Goal: Task Accomplishment & Management: Complete application form

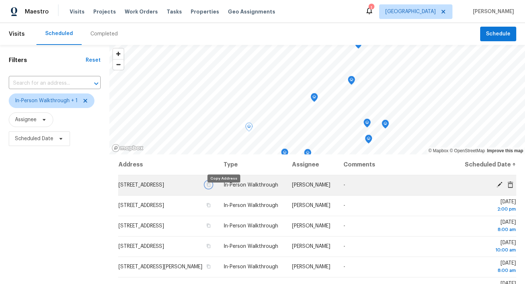
click at [212, 188] on button "button" at bounding box center [208, 184] width 7 height 7
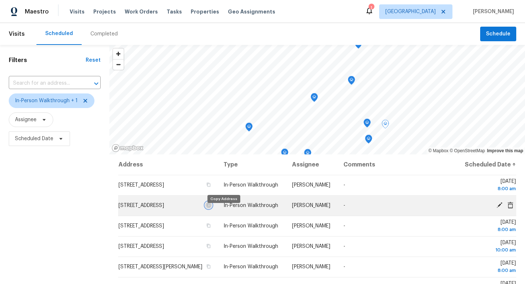
click at [211, 207] on icon "button" at bounding box center [209, 205] width 4 height 4
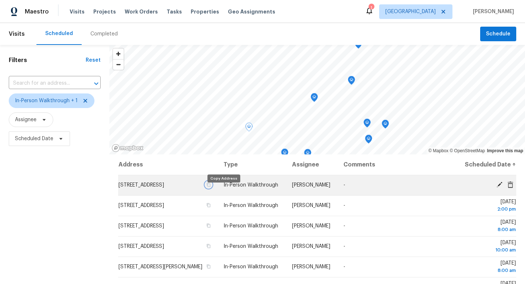
click at [211, 187] on icon "button" at bounding box center [209, 184] width 4 height 4
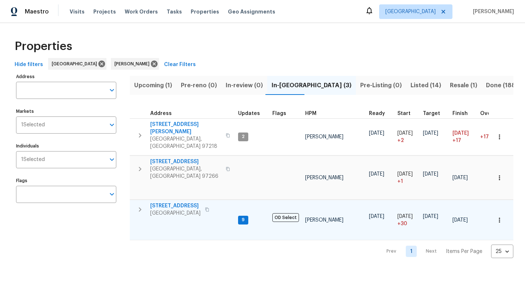
click at [137, 205] on icon "button" at bounding box center [140, 209] width 9 height 9
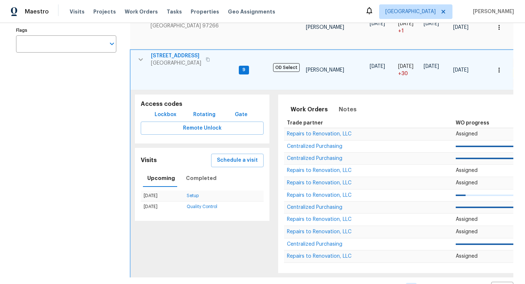
scroll to position [162, 0]
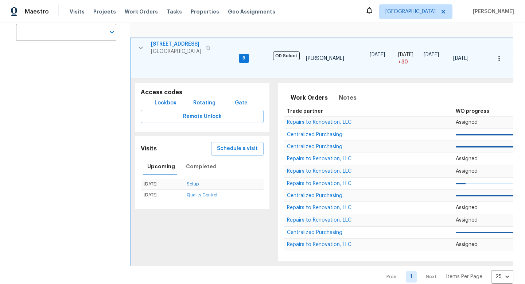
click at [245, 55] on span "9" at bounding box center [244, 58] width 9 height 6
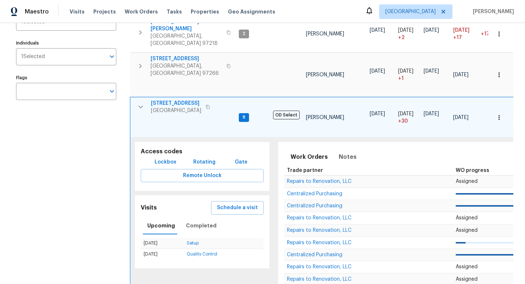
scroll to position [62, 0]
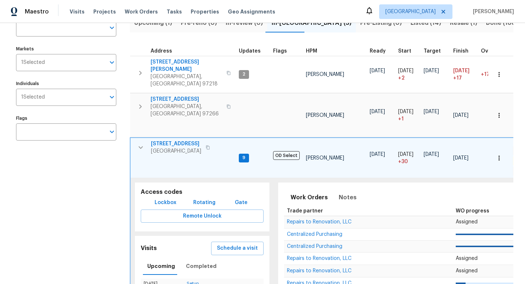
click at [140, 146] on icon "button" at bounding box center [141, 147] width 4 height 3
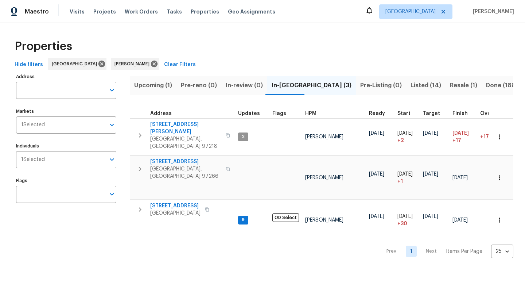
scroll to position [0, 0]
click at [226, 167] on icon "button" at bounding box center [228, 169] width 4 height 4
click at [411, 84] on span "Listed (14)" at bounding box center [426, 85] width 31 height 10
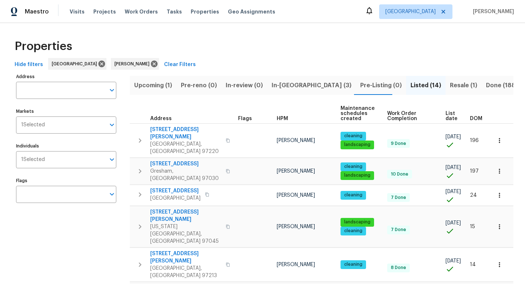
click at [293, 86] on span "In-reno (3)" at bounding box center [312, 85] width 80 height 10
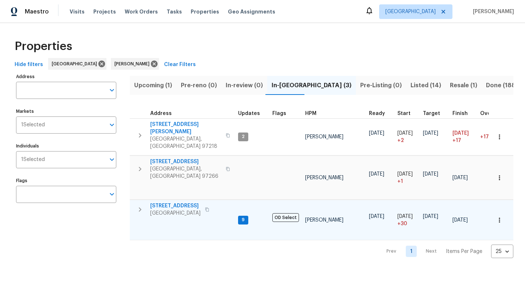
click at [208, 208] on icon "button" at bounding box center [207, 210] width 4 height 4
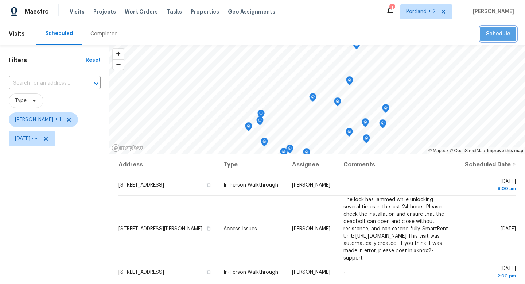
click at [498, 35] on span "Schedule" at bounding box center [498, 34] width 24 height 9
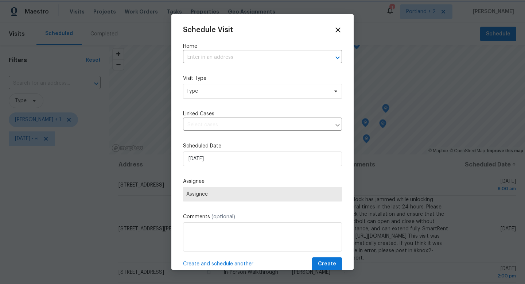
click at [59, 153] on div at bounding box center [262, 142] width 525 height 284
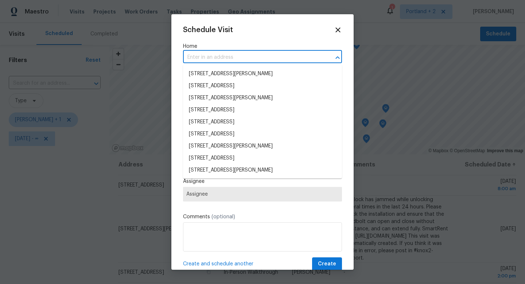
click at [227, 61] on input "text" at bounding box center [252, 57] width 139 height 11
paste input "4736 SE 99th Ave Portland OR 97266"
type input "4736 SE 99th Ave Portland OR 97266"
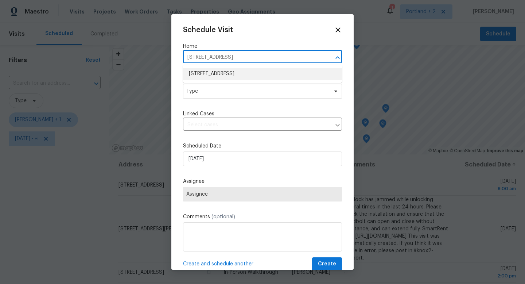
click at [224, 70] on li "4736 SE 99th Ave, Portland, OR 97266" at bounding box center [262, 74] width 159 height 12
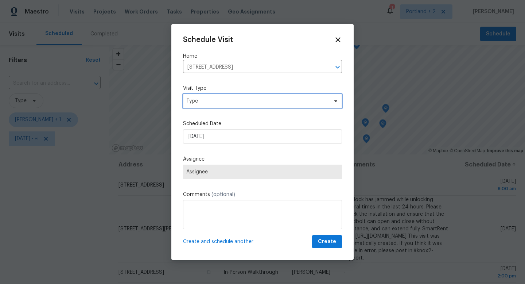
click at [219, 97] on span "Type" at bounding box center [257, 100] width 142 height 7
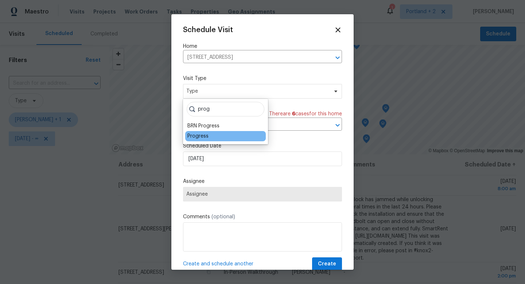
type input "prog"
click at [197, 135] on div "Progress" at bounding box center [198, 135] width 21 height 7
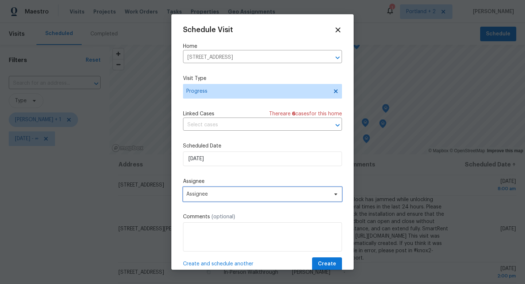
click at [213, 192] on span "Assignee" at bounding box center [257, 194] width 143 height 6
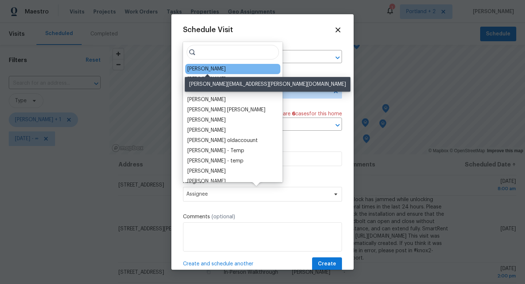
click at [213, 70] on div "[PERSON_NAME]" at bounding box center [207, 68] width 38 height 7
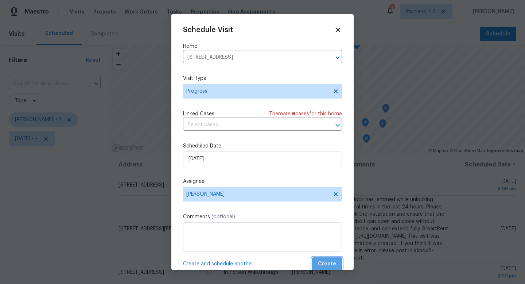
click at [328, 263] on span "Create" at bounding box center [327, 263] width 18 height 9
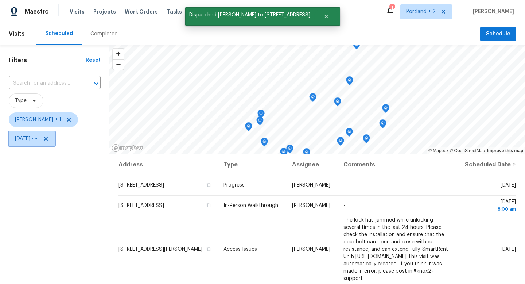
click at [55, 137] on span "Thu, Sep 25 - ∞" at bounding box center [32, 138] width 46 height 15
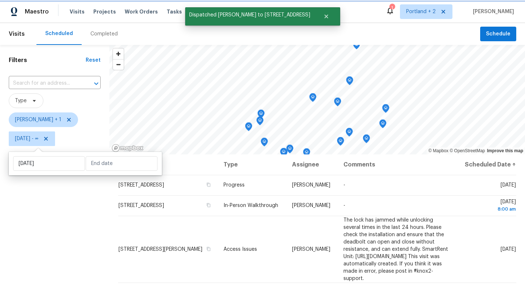
click at [49, 139] on icon at bounding box center [46, 139] width 6 height 6
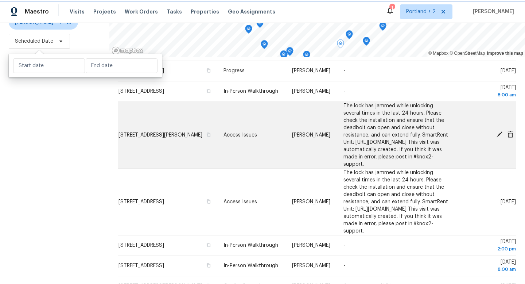
scroll to position [9, 0]
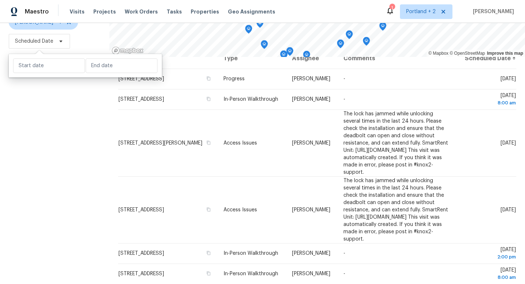
click at [66, 150] on div "Filters Reset ​ Type Karen Mattingley + 1 Scheduled Date" at bounding box center [54, 115] width 109 height 336
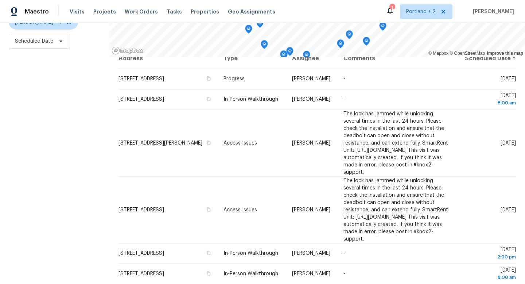
click at [90, 201] on div "Filters Reset ​ Type Karen Mattingley + 1 Scheduled Date" at bounding box center [54, 115] width 109 height 336
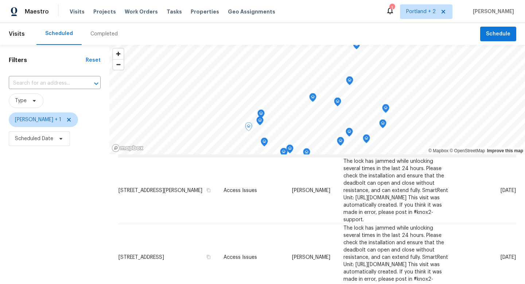
scroll to position [72, 0]
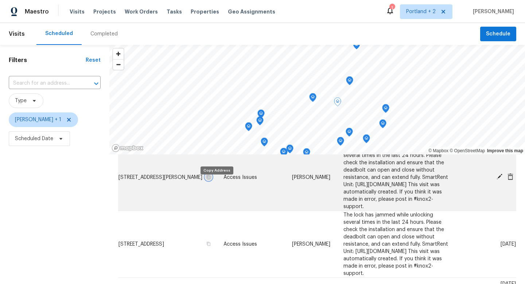
click at [211, 179] on icon "button" at bounding box center [209, 177] width 4 height 4
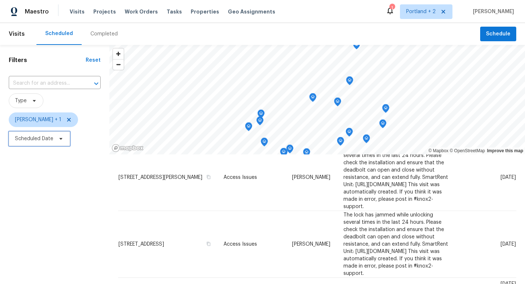
click at [63, 139] on span "Scheduled Date" at bounding box center [39, 138] width 61 height 15
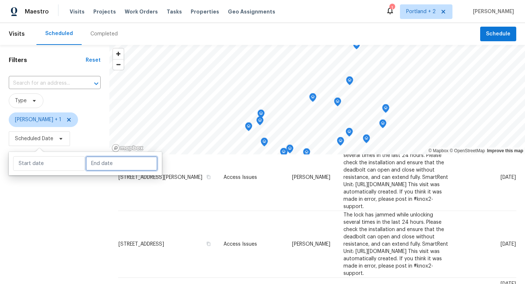
click at [93, 163] on input "text" at bounding box center [122, 163] width 72 height 15
select select "8"
select select "2025"
select select "9"
select select "2025"
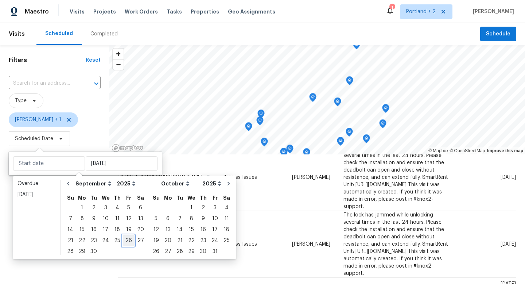
click at [125, 242] on div "26" at bounding box center [129, 240] width 12 height 10
type input "Fri, Sep 26"
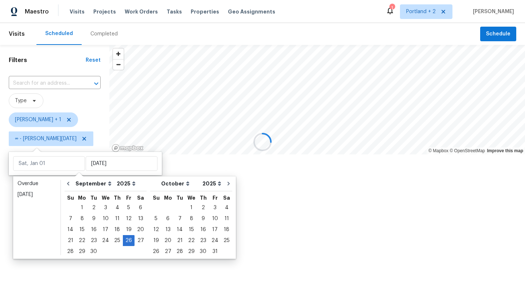
click at [94, 271] on div at bounding box center [262, 142] width 525 height 284
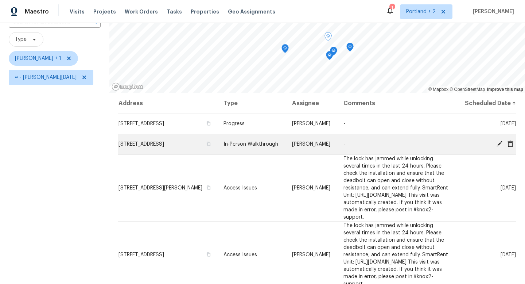
scroll to position [94, 0]
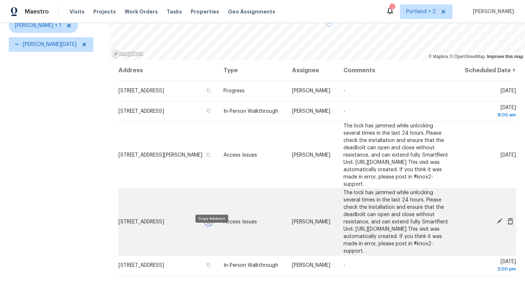
click at [211, 224] on icon "button" at bounding box center [209, 221] width 4 height 4
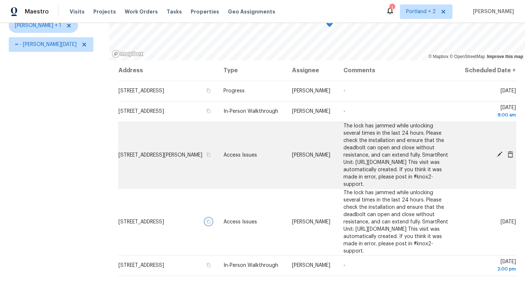
scroll to position [0, 0]
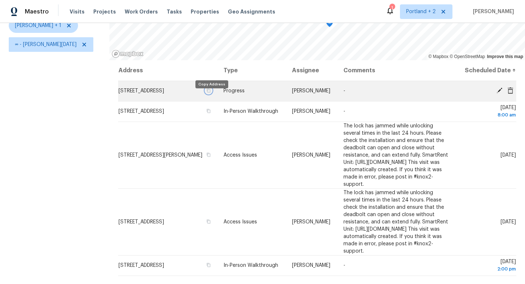
click at [211, 93] on icon "button" at bounding box center [209, 90] width 4 height 4
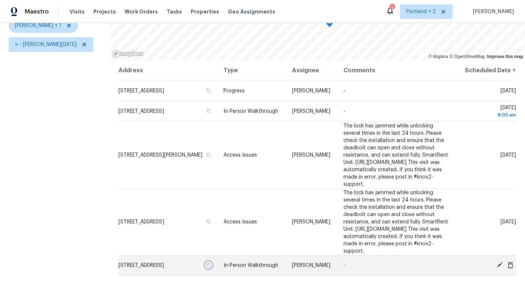
click at [211, 267] on icon "button" at bounding box center [209, 265] width 4 height 4
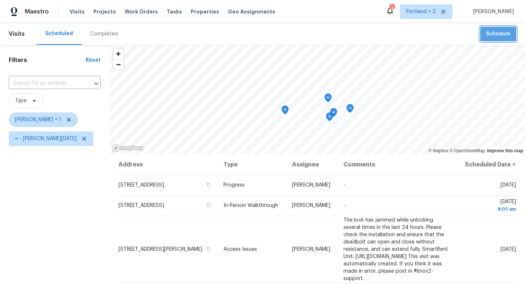
click at [502, 32] on span "Schedule" at bounding box center [498, 34] width 24 height 9
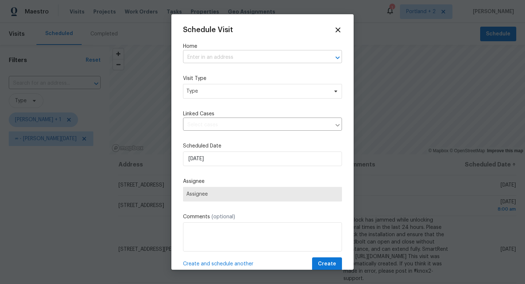
click at [273, 52] on input "text" at bounding box center [252, 57] width 139 height 11
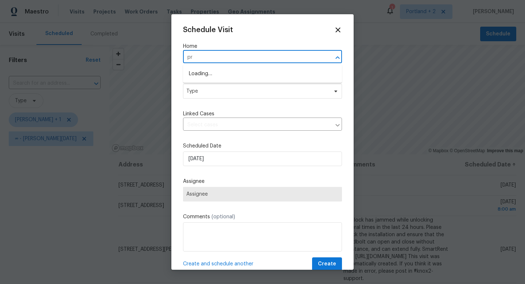
type input "p"
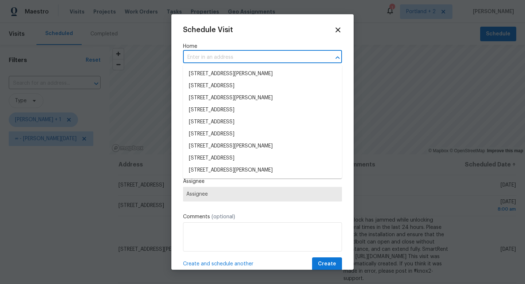
paste input "1602 NW 119th St Vancouver WA 98685"
type input "1602 NW 119th St Vancouver WA 98685"
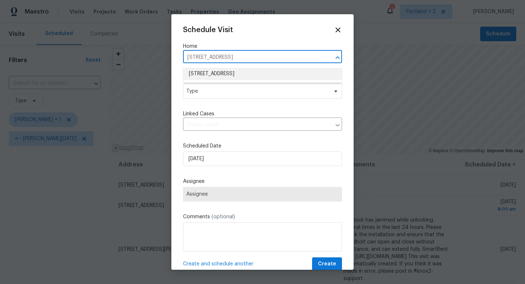
click at [240, 74] on li "1602 NW 119th St, Vancouver, WA 98685" at bounding box center [262, 74] width 159 height 12
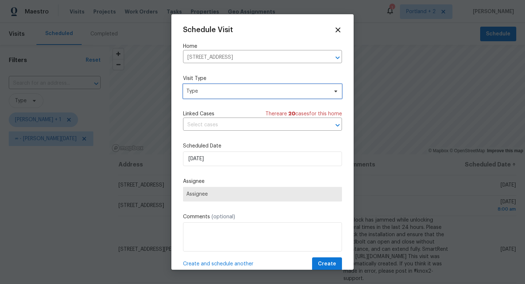
click at [231, 90] on span "Type" at bounding box center [257, 91] width 142 height 7
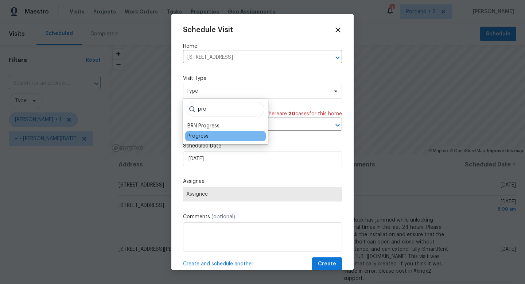
type input "pro"
click at [199, 136] on div "Progress" at bounding box center [198, 135] width 21 height 7
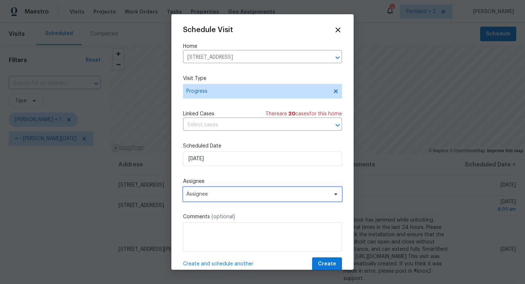
click at [214, 193] on span "Assignee" at bounding box center [257, 194] width 143 height 6
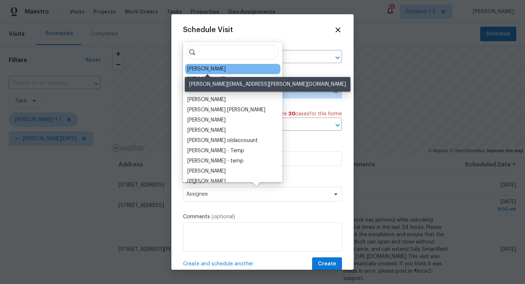
click at [225, 67] on div "[PERSON_NAME]" at bounding box center [207, 68] width 38 height 7
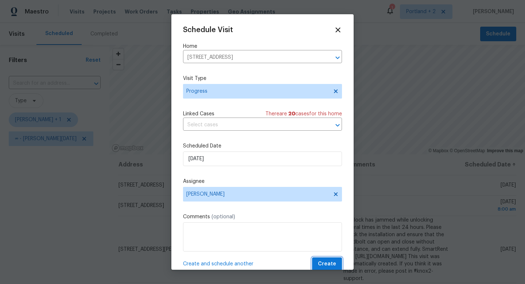
click at [327, 266] on span "Create" at bounding box center [327, 263] width 18 height 9
